Goal: Find specific page/section: Find specific page/section

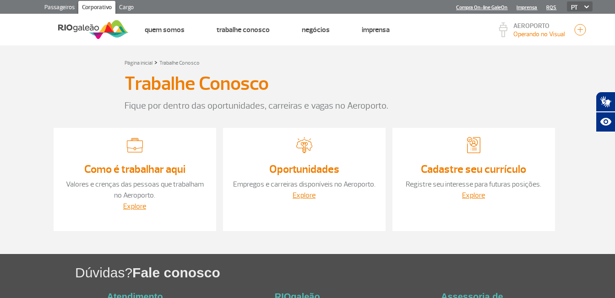
click at [304, 168] on link "Oportunidades" at bounding box center [304, 169] width 70 height 14
